Goal: Browse casually

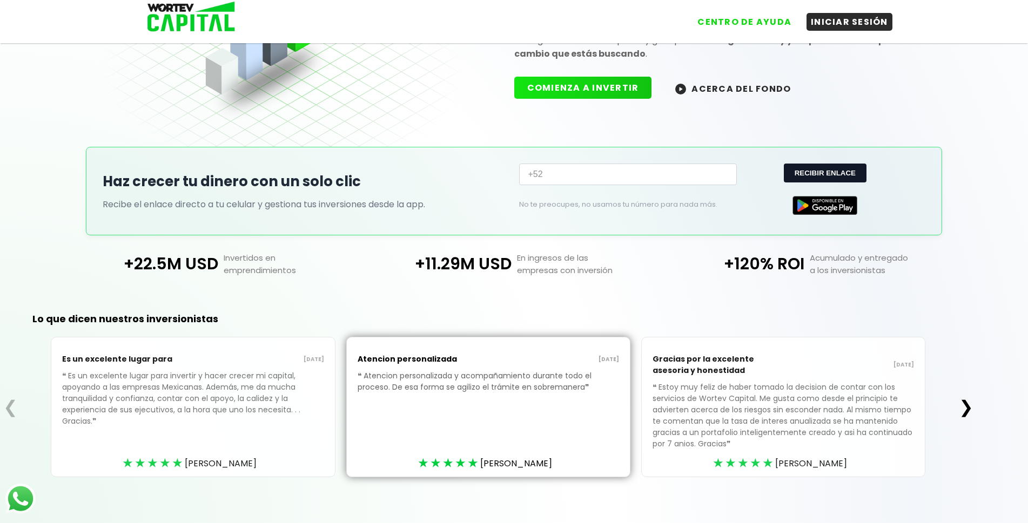
scroll to position [131, 0]
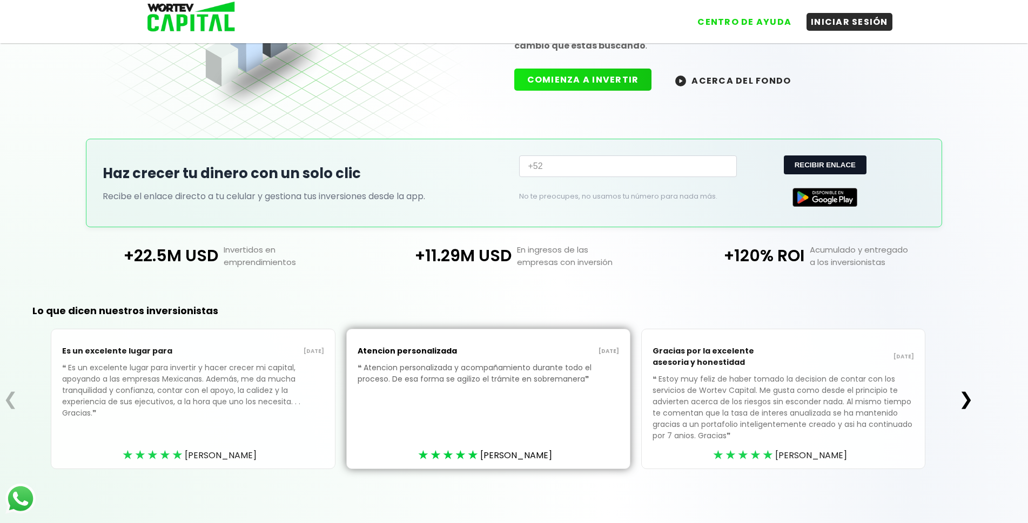
click at [966, 400] on button "❯" at bounding box center [965, 399] width 21 height 22
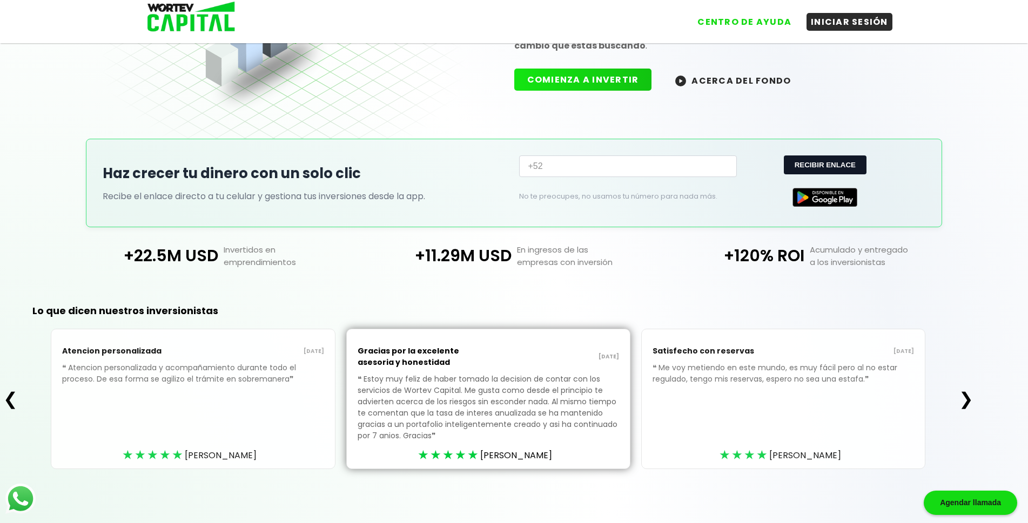
click at [870, 420] on div "Satisfecho con reservas [DATE] ❝ Me voy metiendo en este mundo, es muy fácil pe…" at bounding box center [783, 399] width 284 height 140
click at [963, 397] on button "❯" at bounding box center [965, 399] width 21 height 22
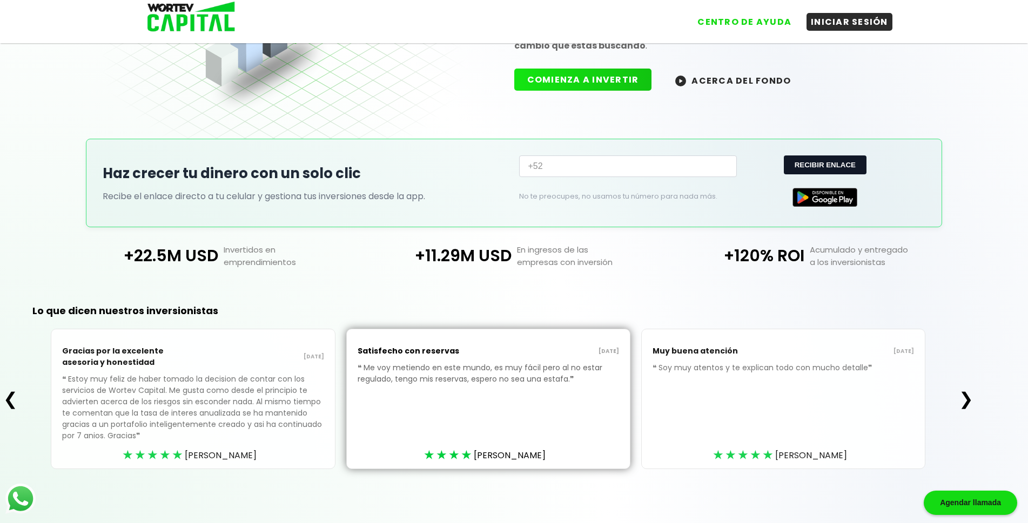
click at [963, 397] on button "❯" at bounding box center [965, 399] width 21 height 22
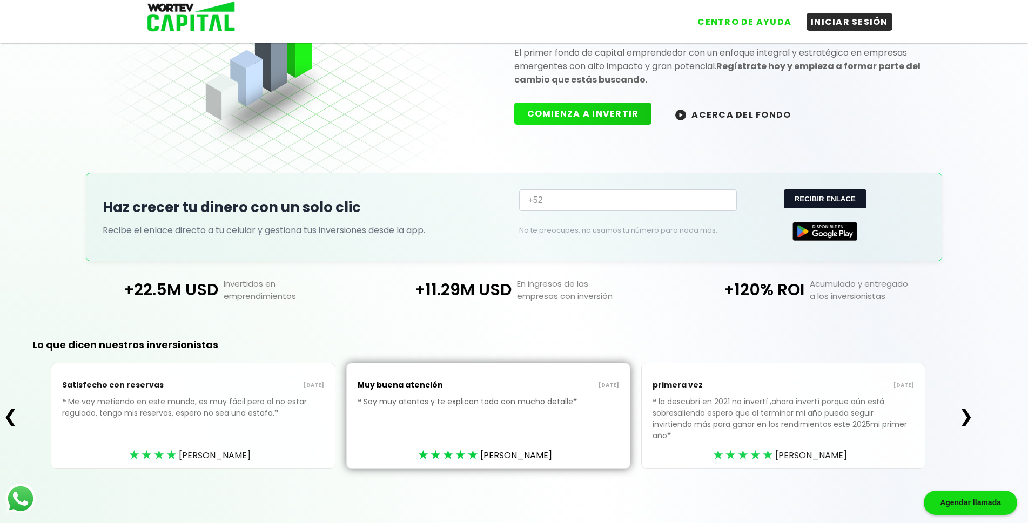
scroll to position [86, 0]
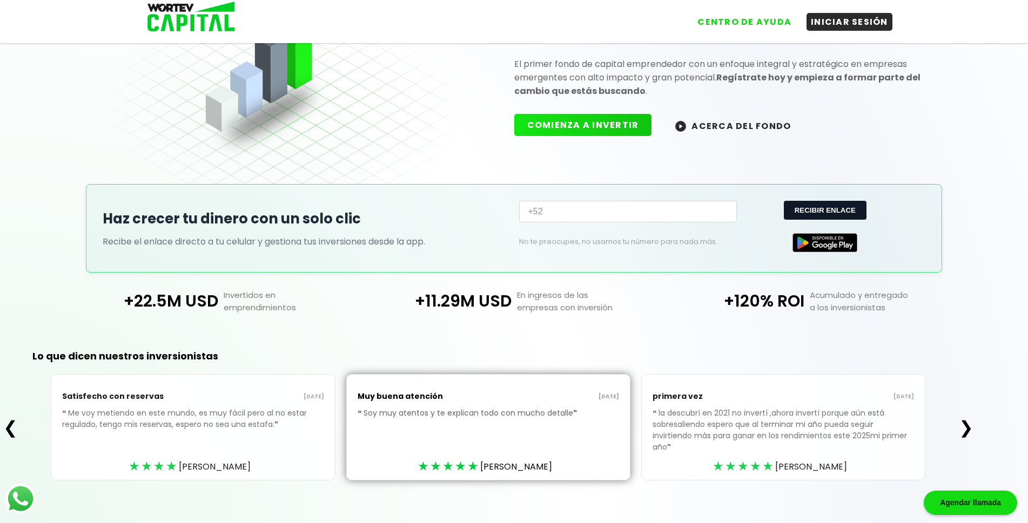
click at [964, 419] on button "❯" at bounding box center [965, 428] width 21 height 22
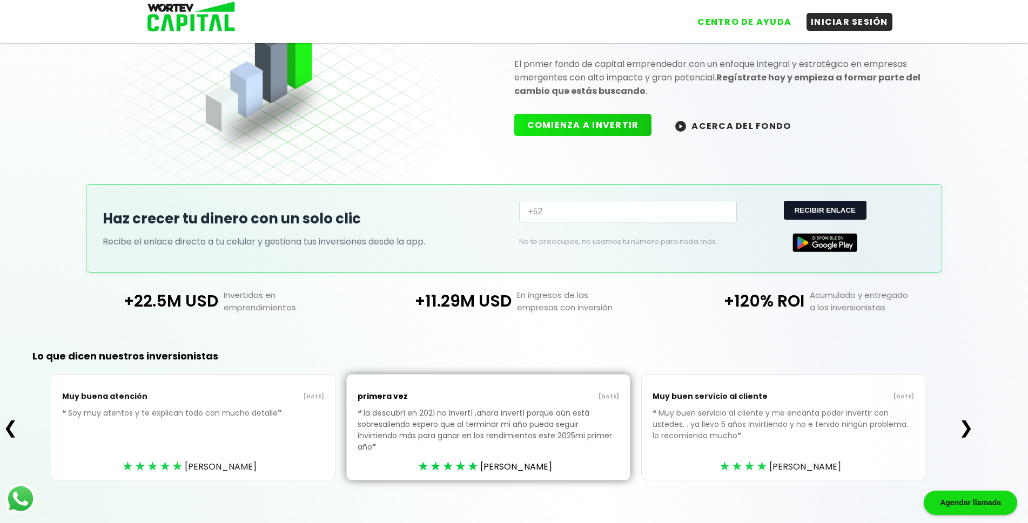
click at [964, 419] on button "❯" at bounding box center [965, 428] width 21 height 22
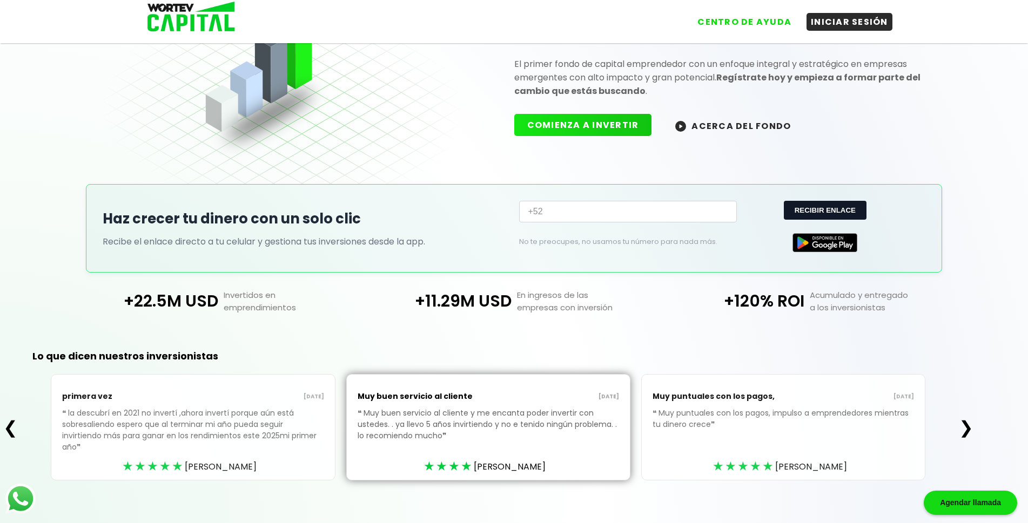
click at [962, 418] on button "❯" at bounding box center [965, 428] width 21 height 22
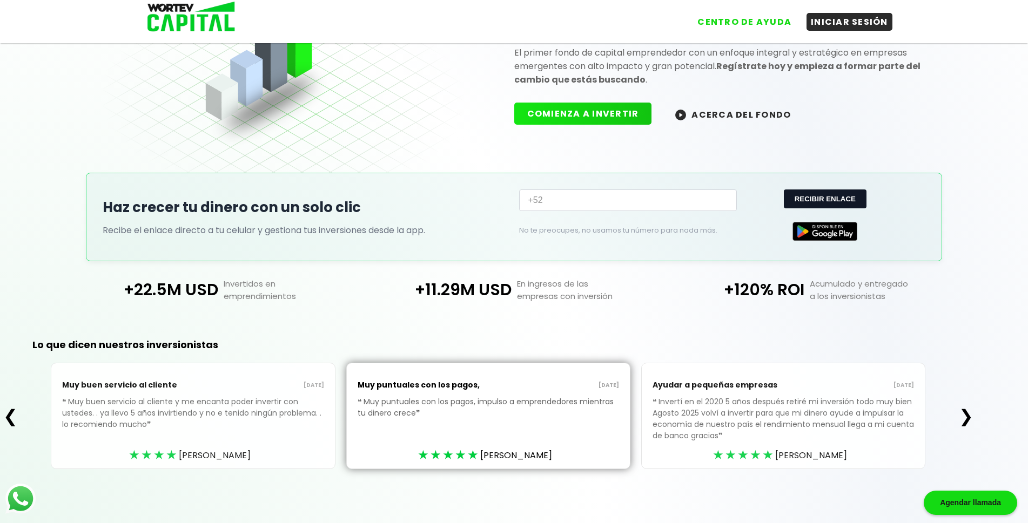
click at [962, 418] on button "❯" at bounding box center [965, 417] width 21 height 22
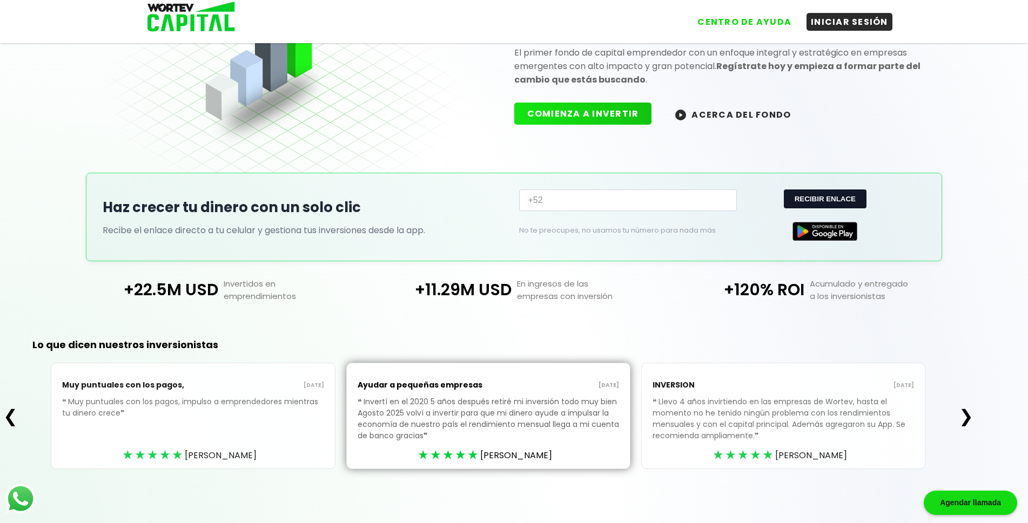
click at [962, 418] on button "❯" at bounding box center [965, 417] width 21 height 22
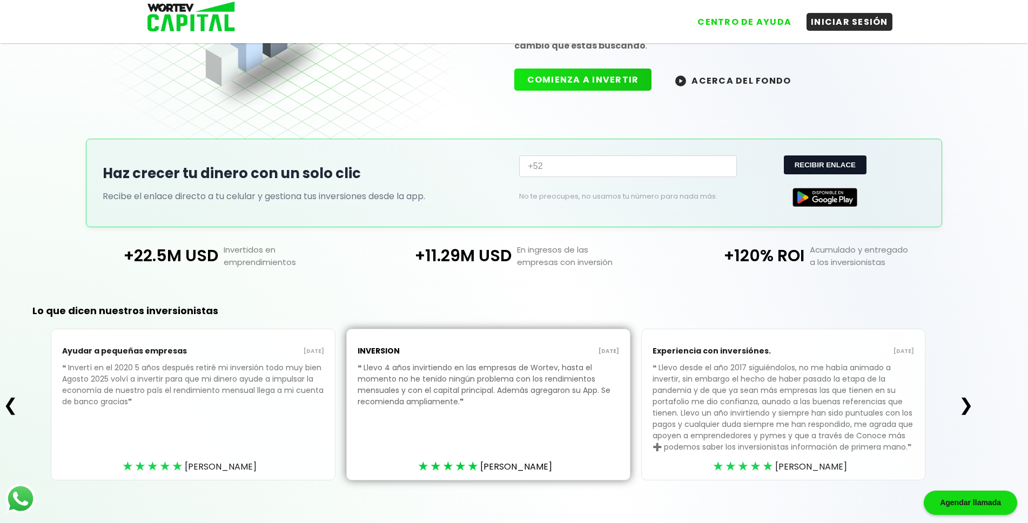
click at [972, 407] on button "❯" at bounding box center [965, 405] width 21 height 22
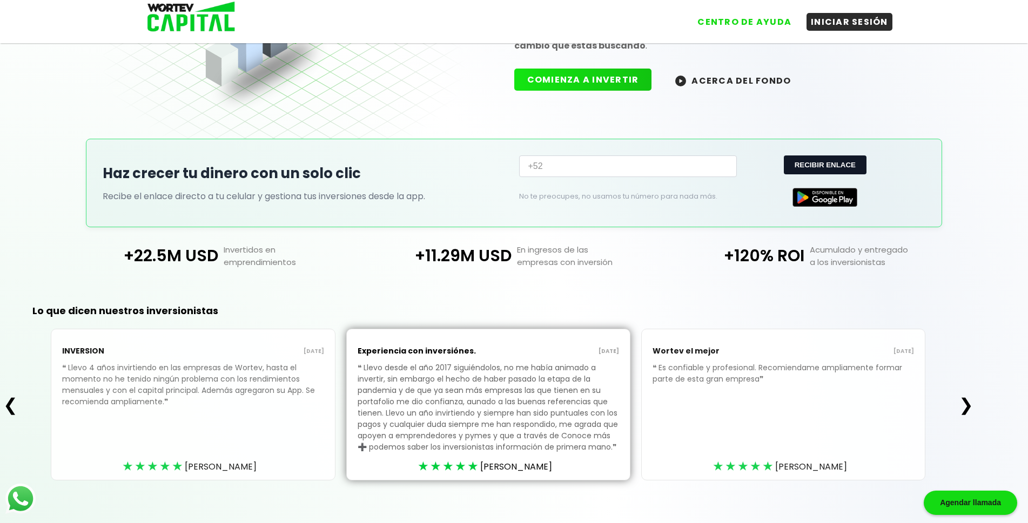
click at [973, 407] on button "❯" at bounding box center [965, 405] width 21 height 22
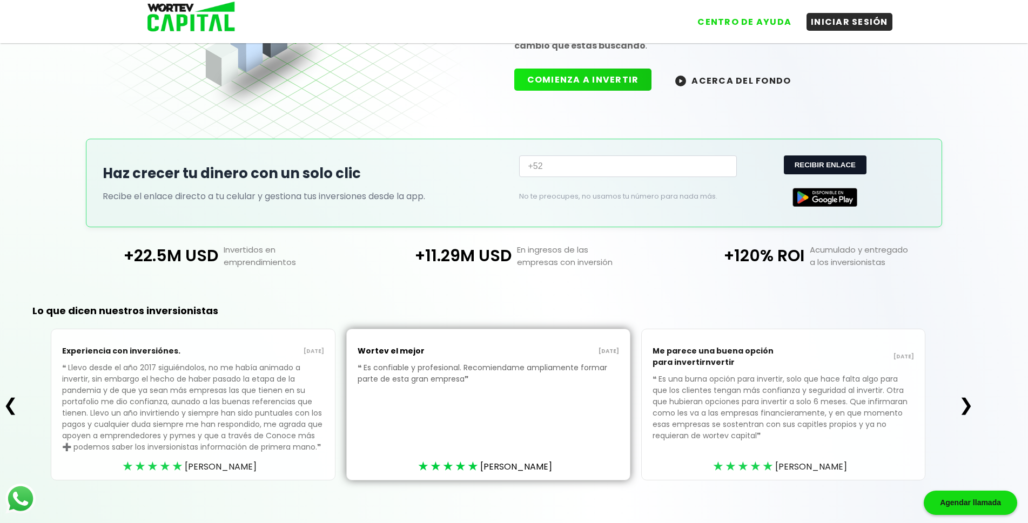
click at [973, 407] on button "❯" at bounding box center [965, 405] width 21 height 22
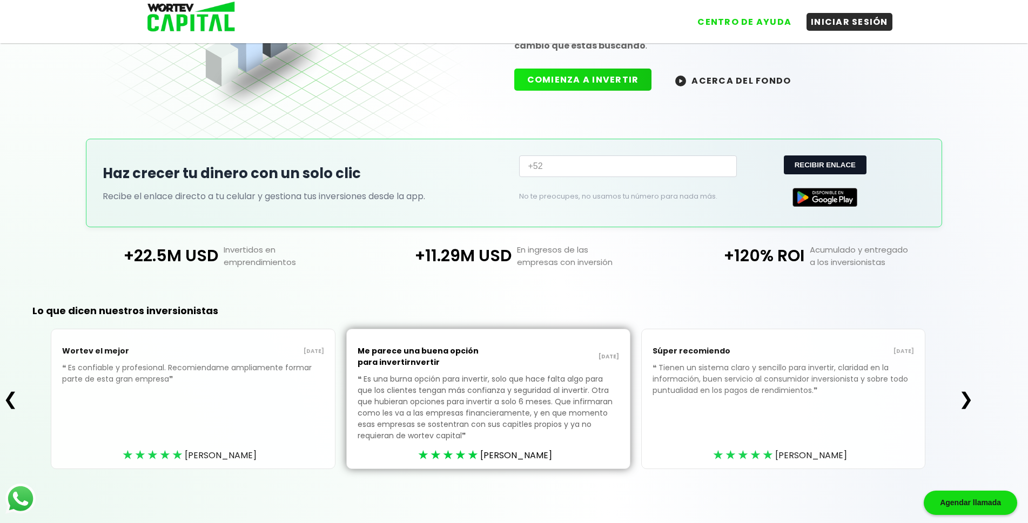
drag, startPoint x: 973, startPoint y: 407, endPoint x: 982, endPoint y: 403, distance: 10.4
click at [978, 405] on div "Lo que dicen nuestros inversionistas ❮ Wortev el mejor [DATE] ❝ Es confiable y …" at bounding box center [514, 404] width 1028 height 239
click at [970, 402] on button "❯" at bounding box center [965, 399] width 21 height 22
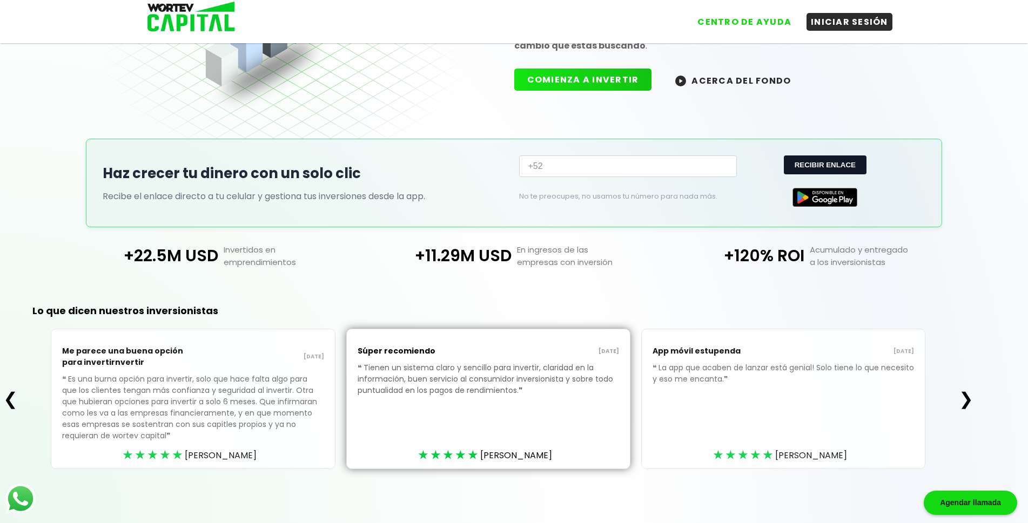
click at [1006, 415] on div "Lo que dicen nuestros inversionistas ❮ Me parece una buena opción para invertir…" at bounding box center [514, 404] width 1028 height 239
click at [972, 401] on button "❯" at bounding box center [965, 399] width 21 height 22
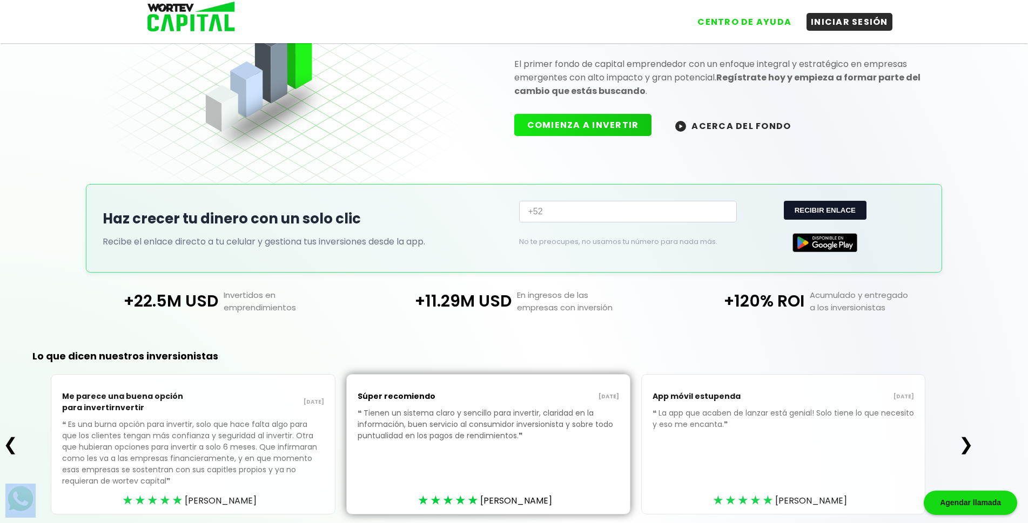
click at [972, 401] on div "❮ Me parece una buena opción para invertirnvertir [DATE] ❝ Es una burna opción …" at bounding box center [488, 444] width 977 height 140
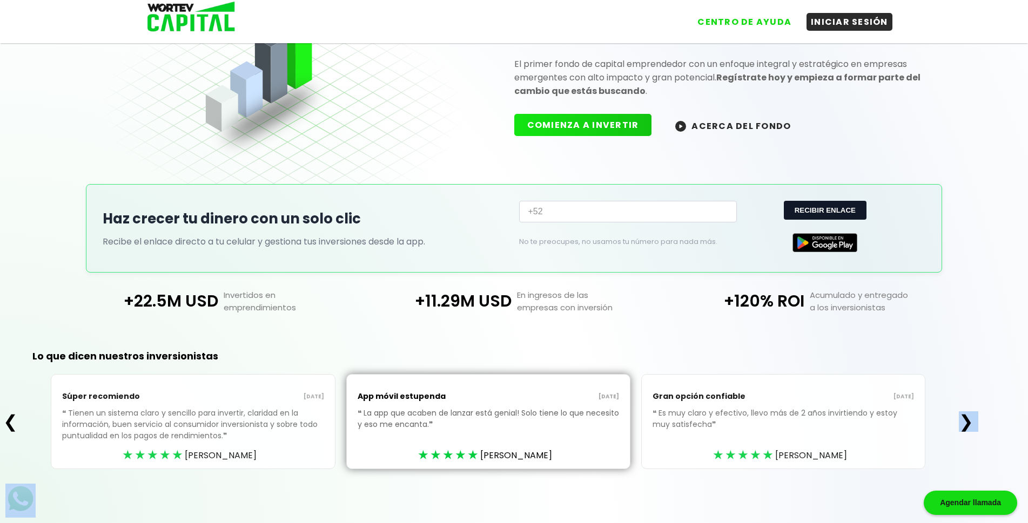
click at [972, 401] on div "❮ Súper recomiendo [DATE] ❝ Tienen un sistema claro y sencillo para invertir, c…" at bounding box center [488, 421] width 977 height 95
click at [964, 420] on button "❯" at bounding box center [965, 422] width 21 height 22
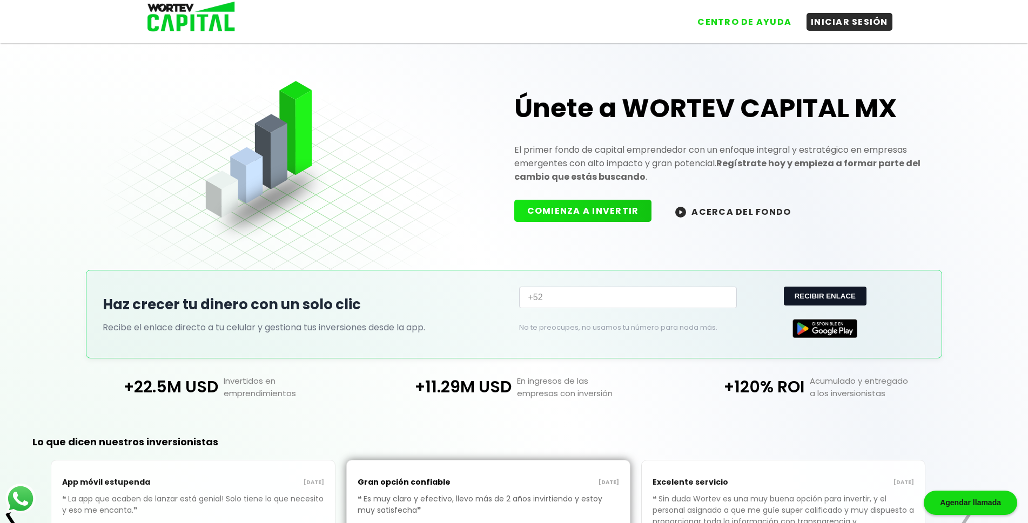
scroll to position [97, 0]
